Goal: Information Seeking & Learning: Learn about a topic

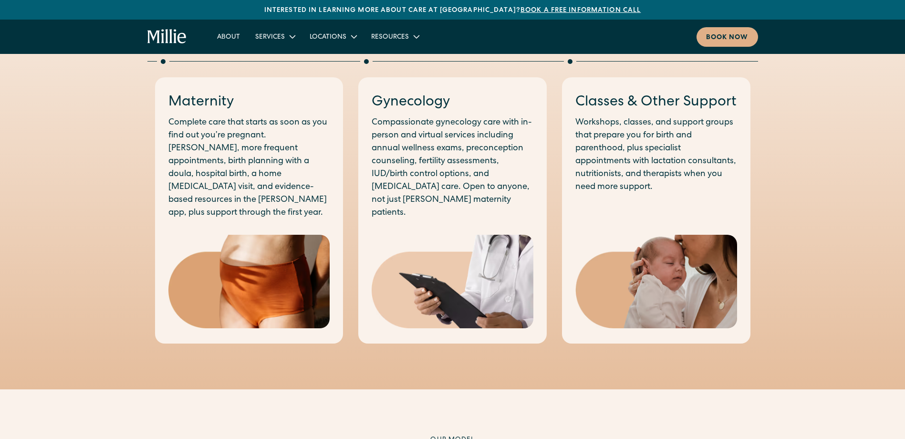
scroll to position [477, 0]
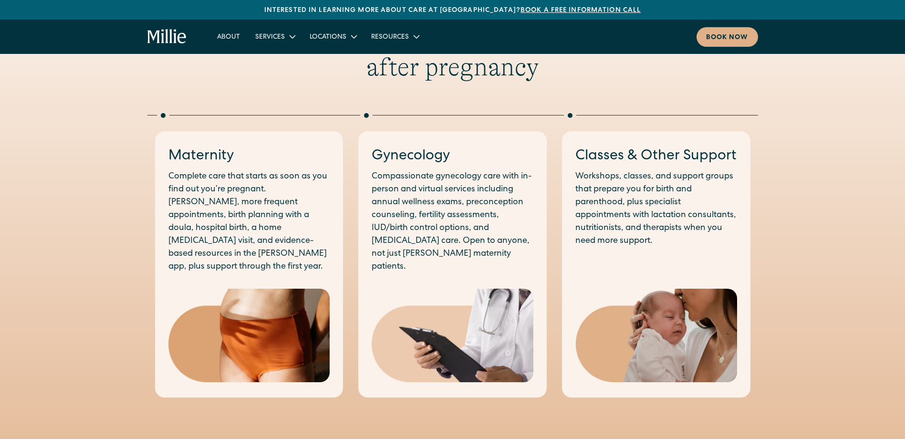
click at [274, 216] on p "Complete care that starts as soon as you find out you’re pregnant. [PERSON_NAME…" at bounding box center [249, 221] width 162 height 103
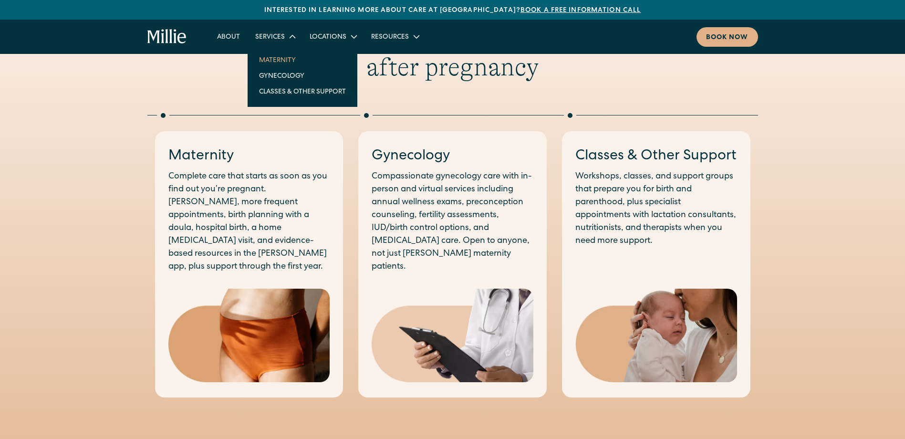
click at [283, 59] on link "Maternity" at bounding box center [303, 60] width 102 height 16
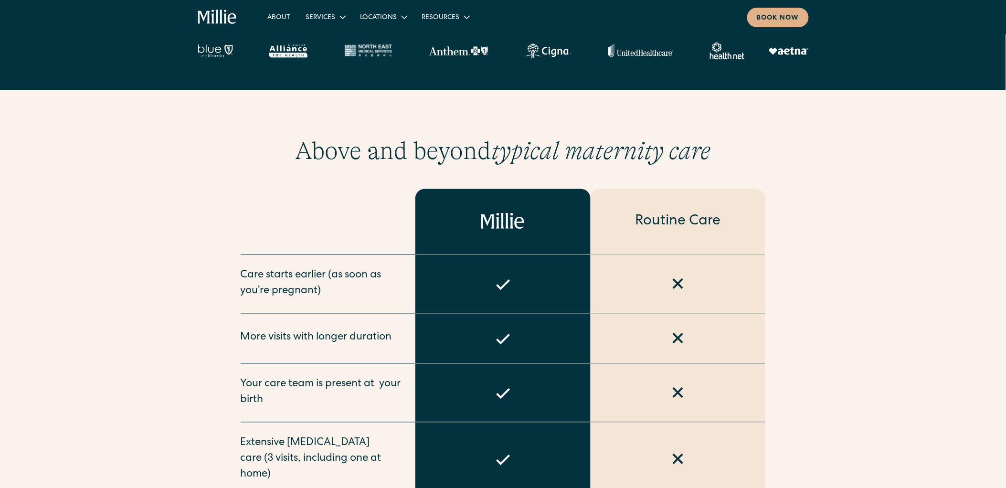
scroll to position [357, 0]
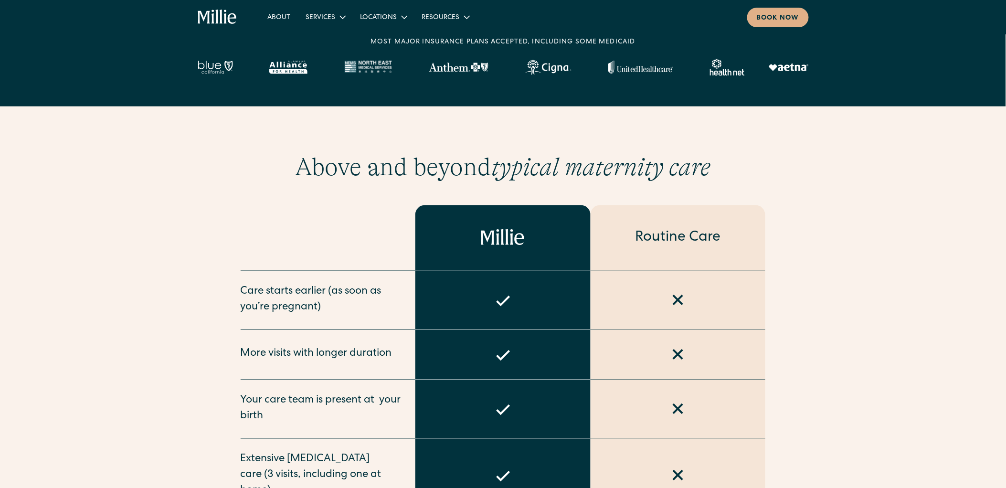
click at [219, 16] on icon "home" at bounding box center [218, 17] width 40 height 15
